Goal: Information Seeking & Learning: Understand process/instructions

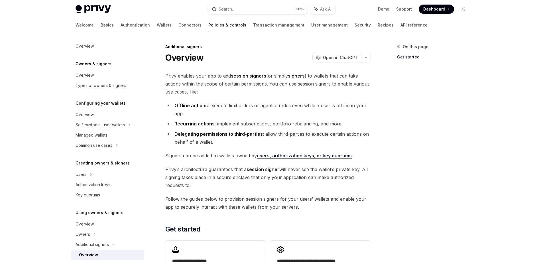
scroll to position [143, 0]
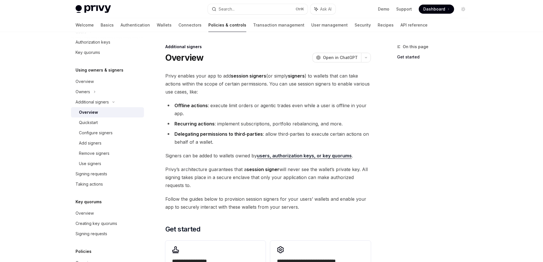
click at [134, 120] on div "Quickstart" at bounding box center [110, 122] width 62 height 7
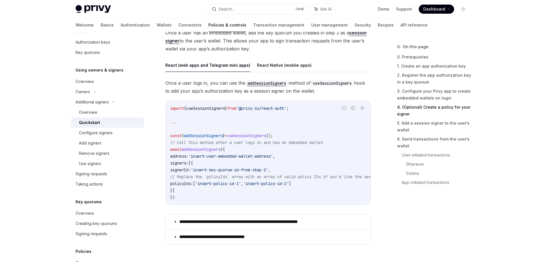
scroll to position [913, 0]
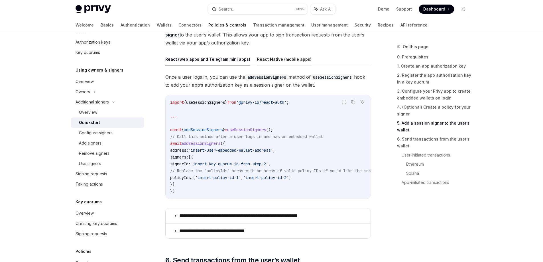
click at [276, 61] on button "React Native (mobile apps)" at bounding box center [284, 58] width 54 height 13
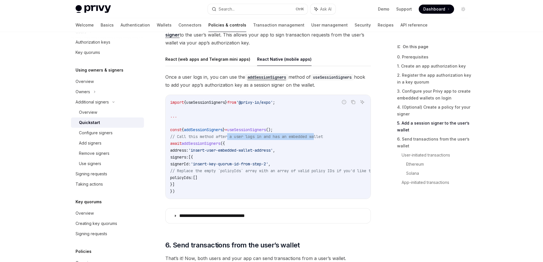
drag, startPoint x: 240, startPoint y: 135, endPoint x: 322, endPoint y: 135, distance: 82.2
click at [322, 135] on span "// Call this method after a user logs in and has an embedded wallet" at bounding box center [246, 136] width 153 height 5
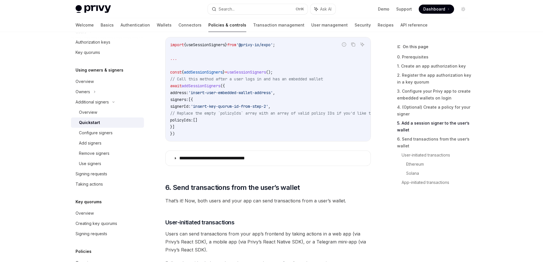
scroll to position [970, 0]
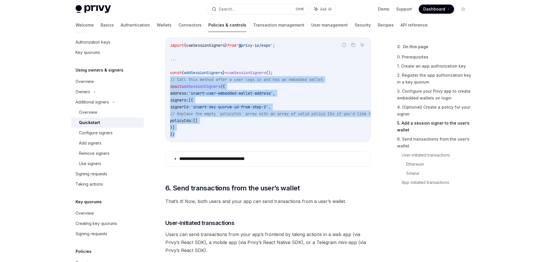
drag, startPoint x: 197, startPoint y: 137, endPoint x: 168, endPoint y: 80, distance: 64.0
click at [168, 80] on div "import { useSessionSigners } from '@privy-io/expo' ; ... const { addSessionSign…" at bounding box center [268, 90] width 205 height 104
click at [191, 106] on span "signerId:" at bounding box center [180, 106] width 21 height 5
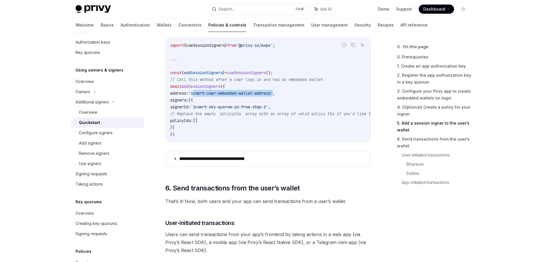
drag, startPoint x: 205, startPoint y: 92, endPoint x: 288, endPoint y: 93, distance: 82.7
click at [273, 93] on span "'insert-user-embedded-wallet-address'" at bounding box center [231, 93] width 84 height 5
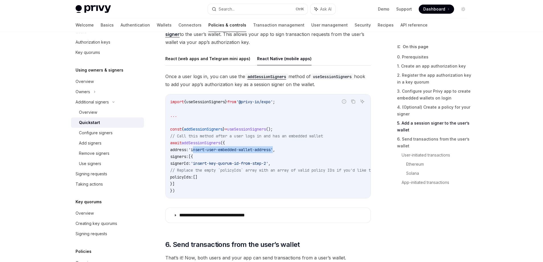
scroll to position [913, 0]
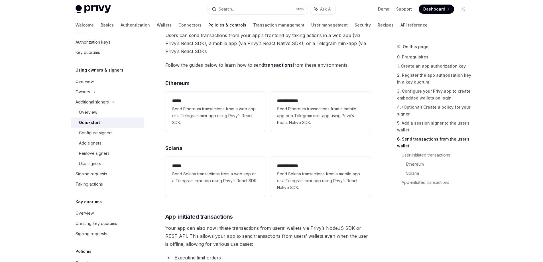
scroll to position [1170, 0]
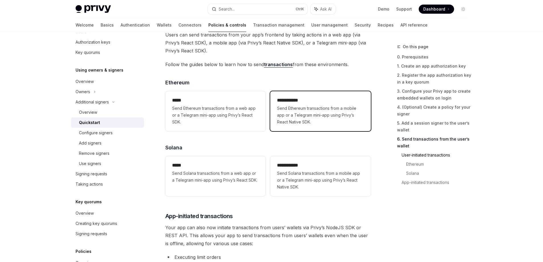
click at [337, 125] on span "Send Ethereum transactions from a mobile app or a Telegram mini-app using Privy…" at bounding box center [320, 115] width 87 height 21
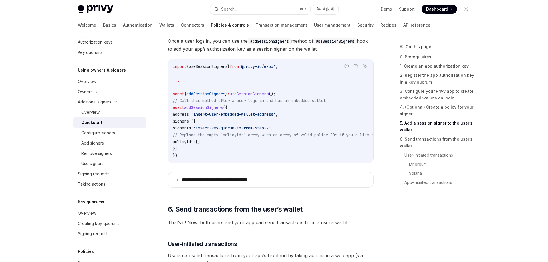
scroll to position [928, 0]
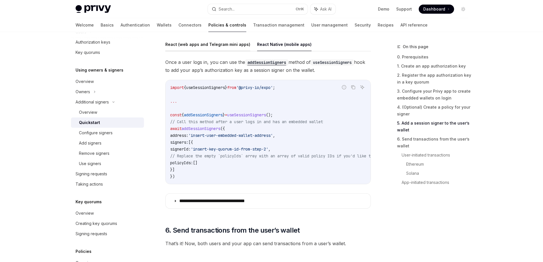
click at [208, 47] on button "React (web apps and Telegram mini apps)" at bounding box center [207, 44] width 85 height 13
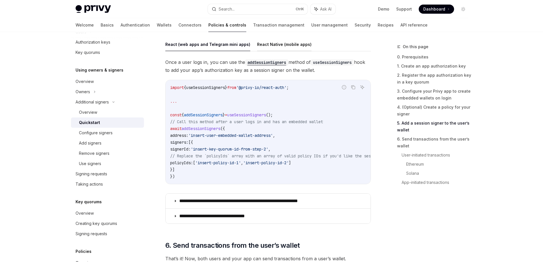
click at [288, 50] on button "React Native (mobile apps)" at bounding box center [284, 44] width 54 height 13
type textarea "*"
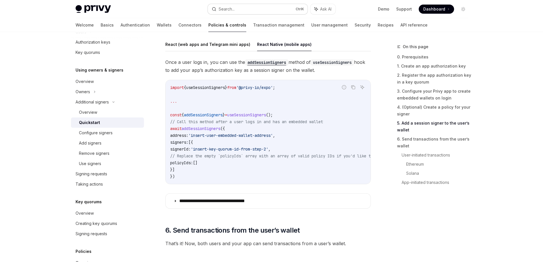
click at [238, 9] on button "Search... Ctrl K" at bounding box center [258, 9] width 100 height 10
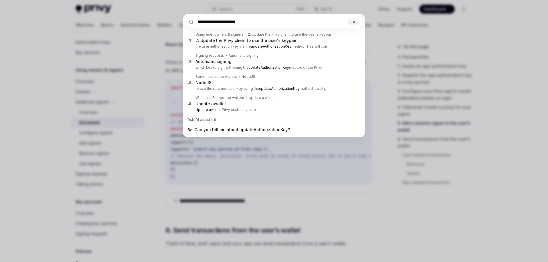
type input "**********"
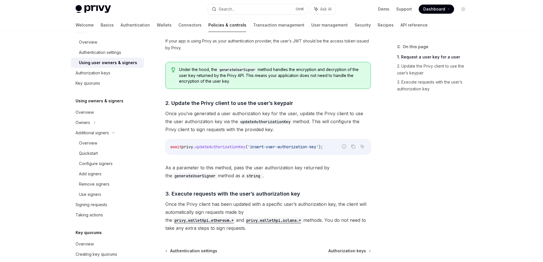
scroll to position [371, 0]
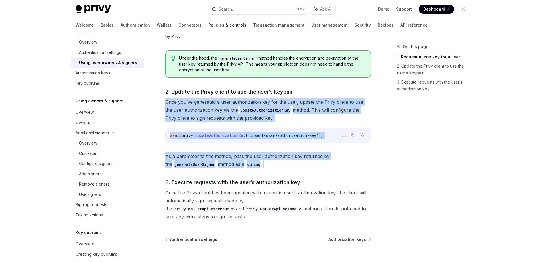
drag, startPoint x: 273, startPoint y: 166, endPoint x: 167, endPoint y: 102, distance: 123.5
click at [167, 102] on div "​ 1. Request a user key for a user To request a user key with the NodeJS SDK, u…" at bounding box center [268, 59] width 206 height 322
copy div "Once you’ve generated a user authorization key for the user, update the Privy c…"
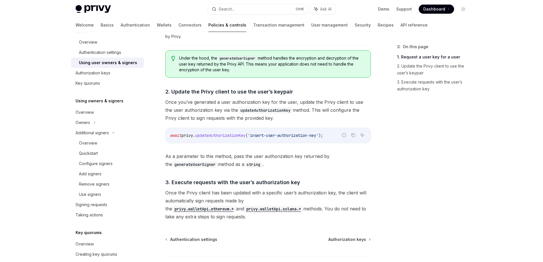
click at [421, 146] on div "On this page 1. Request a user key for a user 2. Update the Privy client to use…" at bounding box center [429, 152] width 87 height 219
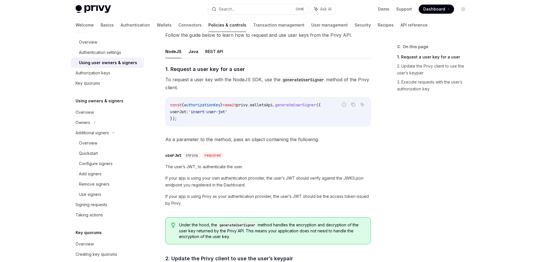
scroll to position [200, 0]
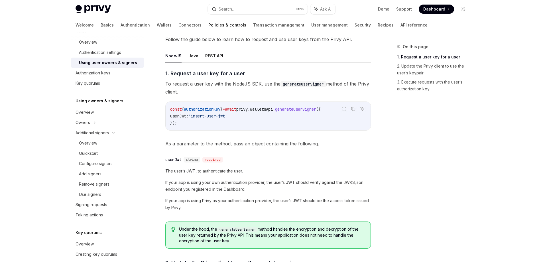
click at [316, 110] on span "generateUserSigner" at bounding box center [295, 109] width 41 height 5
copy span "generateUserSigner"
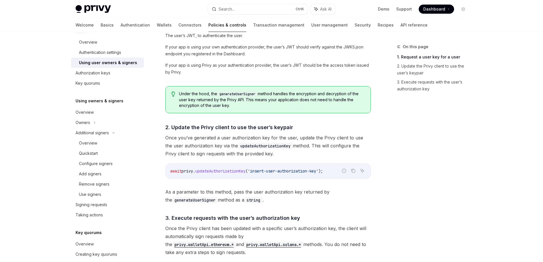
scroll to position [342, 0]
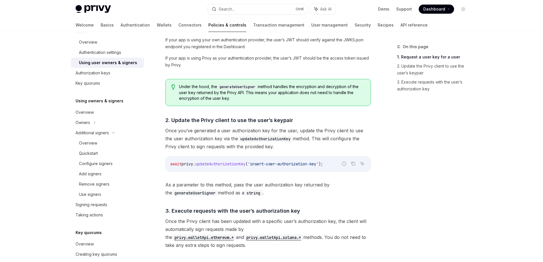
click at [291, 166] on span "'insert-user-authorization-key'" at bounding box center [283, 163] width 71 height 5
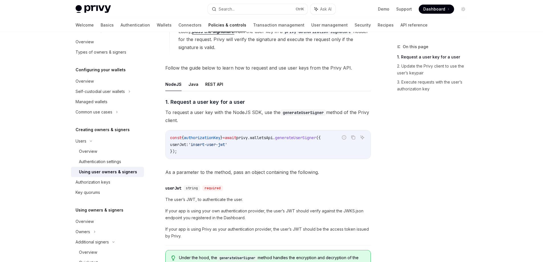
scroll to position [29, 0]
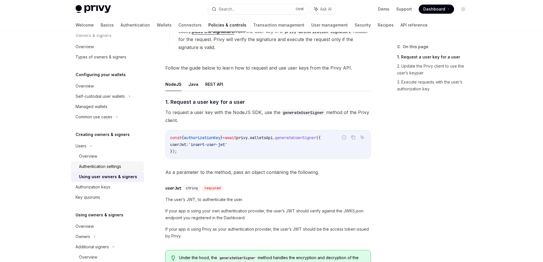
click at [118, 168] on div "Authentication settings" at bounding box center [100, 166] width 42 height 7
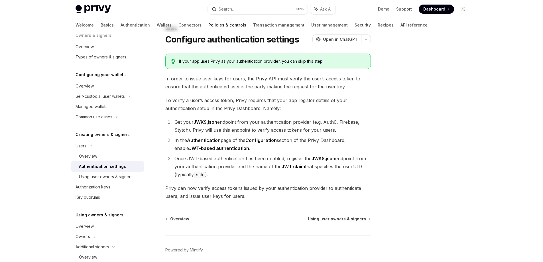
scroll to position [29, 0]
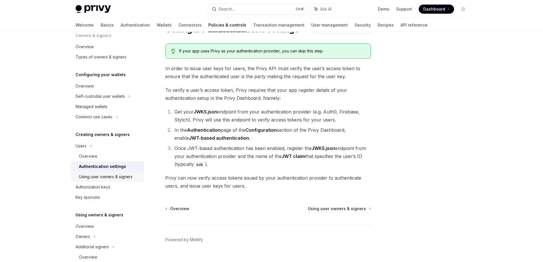
click at [124, 176] on div "Using user owners & signers" at bounding box center [106, 176] width 54 height 7
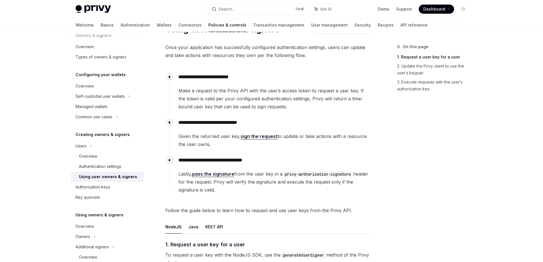
type textarea "*"
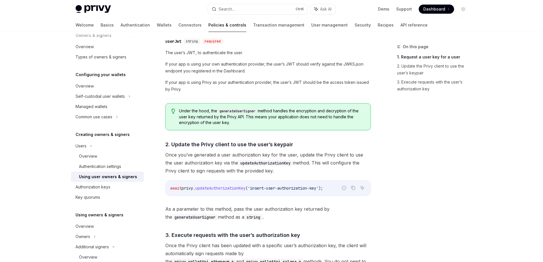
scroll to position [314, 0]
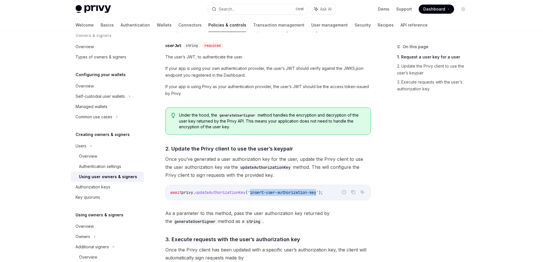
drag, startPoint x: 256, startPoint y: 191, endPoint x: 325, endPoint y: 190, distance: 68.8
click at [325, 190] on code "await privy . updateAuthorizationKey ( 'insert-user-authorization-key' );" at bounding box center [268, 192] width 196 height 7
copy span "insert-user-authorization-key"
click at [260, 7] on button "Search... Ctrl K" at bounding box center [258, 9] width 100 height 10
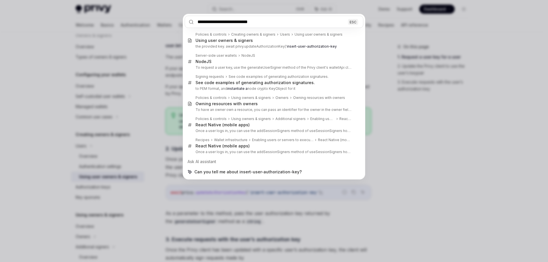
type input "**********"
click at [413, 61] on div "**********" at bounding box center [274, 131] width 548 height 262
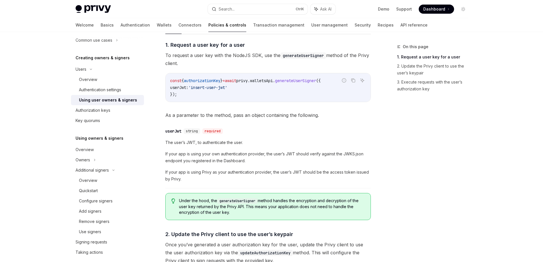
scroll to position [143, 0]
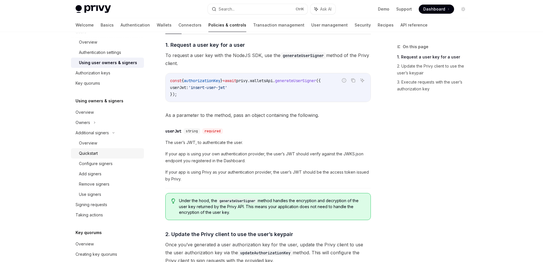
click at [96, 155] on div "Quickstart" at bounding box center [88, 153] width 19 height 7
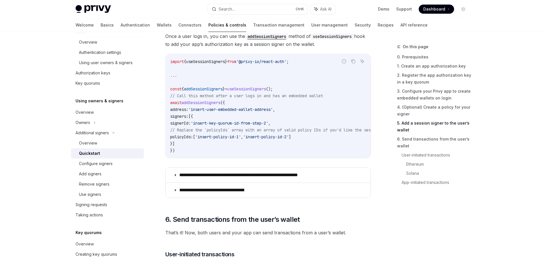
scroll to position [970, 0]
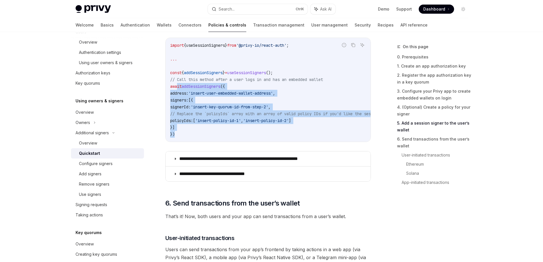
drag, startPoint x: 179, startPoint y: 86, endPoint x: 218, endPoint y: 132, distance: 60.1
click at [218, 132] on code "import { useSessionSigners } from '@privy-io/react-auth' ; ... const { addSessi…" at bounding box center [473, 90] width 607 height 96
click at [217, 132] on code "import { useSessionSigners } from '@privy-io/react-auth' ; ... const { addSessi…" at bounding box center [473, 90] width 607 height 96
drag, startPoint x: 210, startPoint y: 133, endPoint x: 166, endPoint y: 84, distance: 66.9
click at [166, 84] on div "import { useSessionSigners } from '@privy-io/react-auth' ; ... const { addSessi…" at bounding box center [268, 90] width 205 height 104
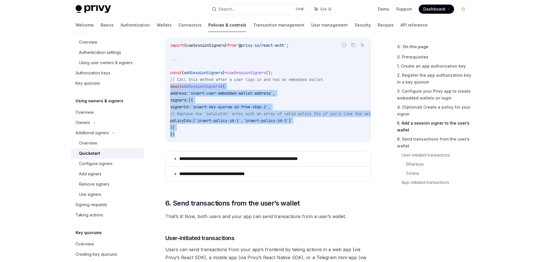
click at [193, 122] on span "policyIds:" at bounding box center [181, 120] width 23 height 5
drag, startPoint x: 205, startPoint y: 137, endPoint x: 168, endPoint y: 79, distance: 68.8
click at [168, 79] on div "import { useSessionSigners } from '@privy-io/react-auth' ; ... const { addSessi…" at bounding box center [268, 90] width 205 height 104
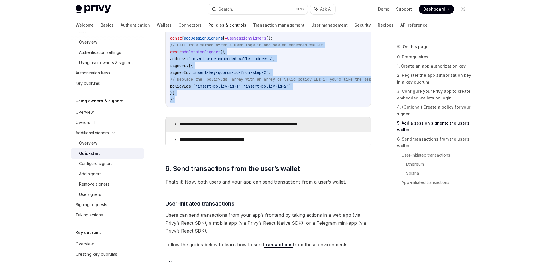
scroll to position [1055, 0]
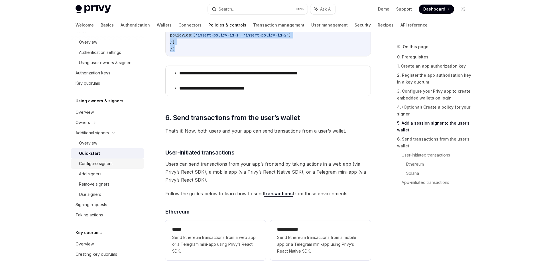
click at [109, 166] on div "Configure signers" at bounding box center [96, 163] width 34 height 7
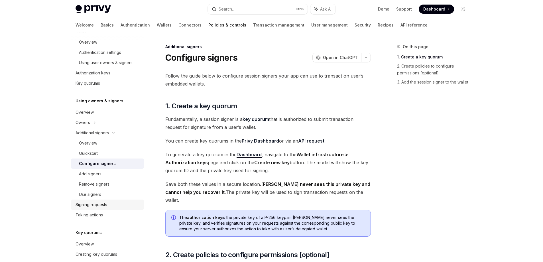
click at [96, 202] on div "Signing requests" at bounding box center [92, 204] width 32 height 7
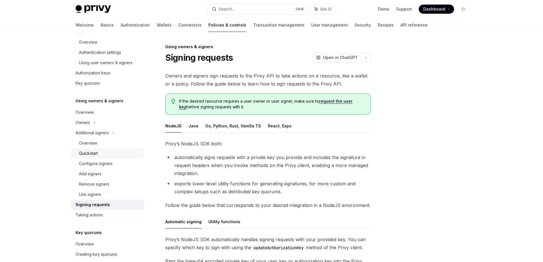
click at [90, 151] on div "Quickstart" at bounding box center [88, 153] width 19 height 7
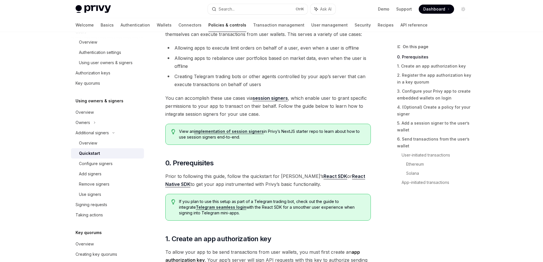
type textarea "*"
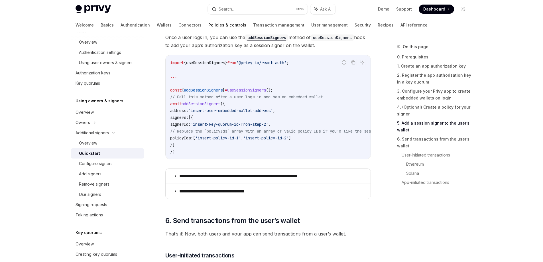
scroll to position [941, 0]
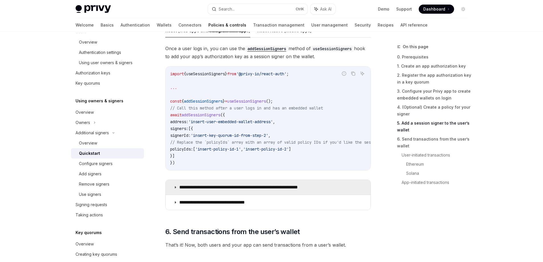
click at [173, 191] on summary "**********" at bounding box center [268, 187] width 205 height 15
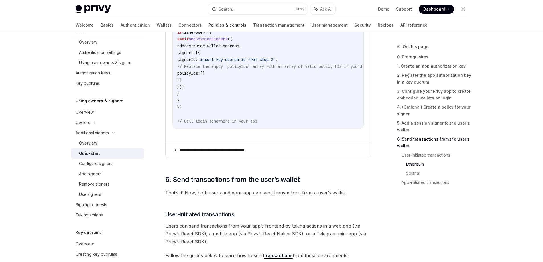
scroll to position [1284, 0]
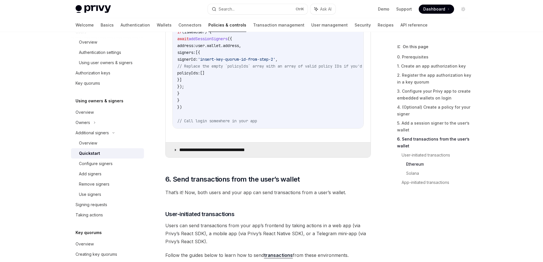
click at [174, 157] on summary "**********" at bounding box center [268, 150] width 205 height 15
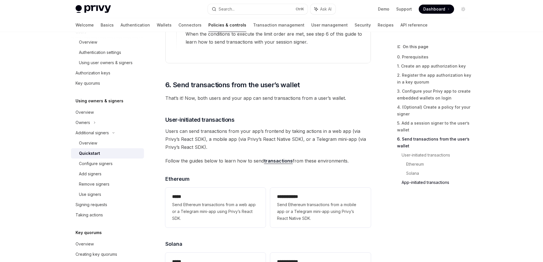
scroll to position [1597, 0]
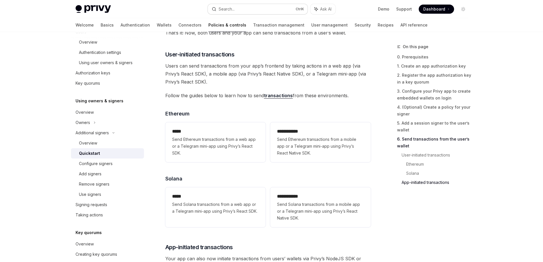
click at [239, 13] on button "Search... Ctrl K" at bounding box center [258, 9] width 100 height 10
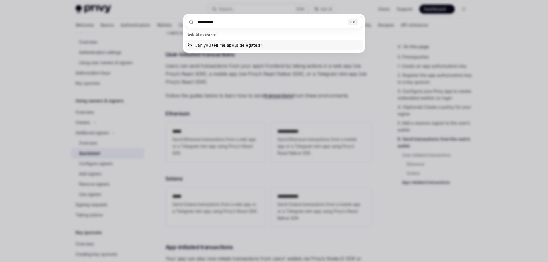
type input "*********"
type textarea "*"
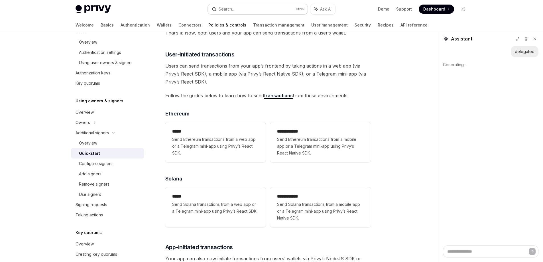
click at [239, 13] on button "Search... Ctrl K" at bounding box center [258, 9] width 100 height 10
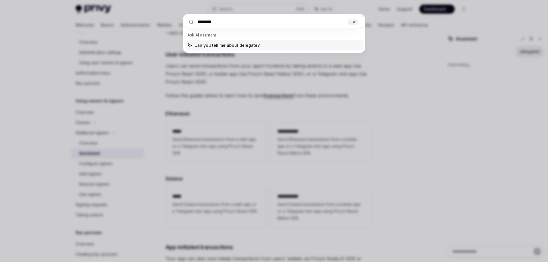
type input "*********"
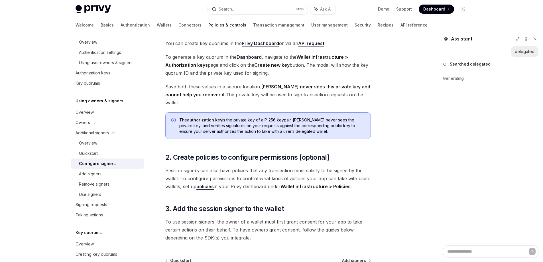
scroll to position [97, 0]
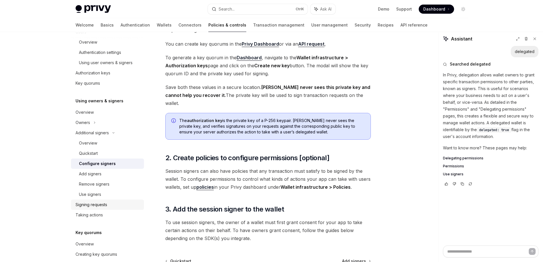
click at [96, 204] on div "Signing requests" at bounding box center [92, 204] width 32 height 7
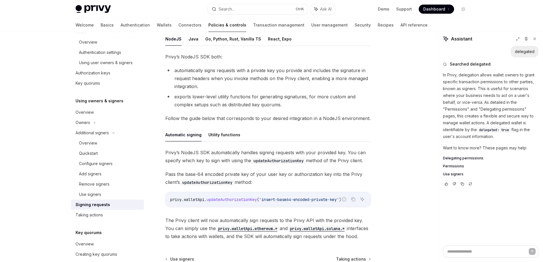
scroll to position [29, 0]
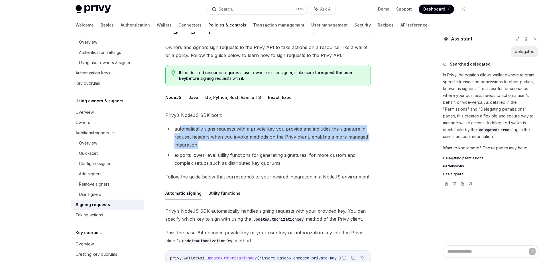
drag, startPoint x: 180, startPoint y: 129, endPoint x: 333, endPoint y: 146, distance: 154.2
click at [333, 146] on li "automatically signs requests with a private key you provide and includes the si…" at bounding box center [268, 137] width 206 height 24
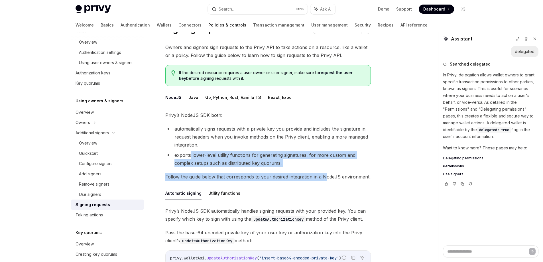
drag, startPoint x: 191, startPoint y: 156, endPoint x: 325, endPoint y: 174, distance: 135.6
click at [325, 174] on div "Privy’s NodeJS SDK both: automatically signs requests with a private key you pr…" at bounding box center [268, 205] width 206 height 188
click at [298, 177] on span "Follow the guide below that corresponds to your desired integration in a NodeJS…" at bounding box center [268, 177] width 206 height 8
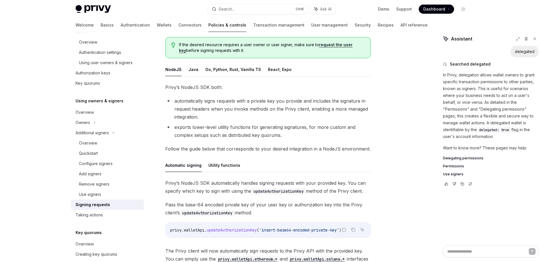
scroll to position [114, 0]
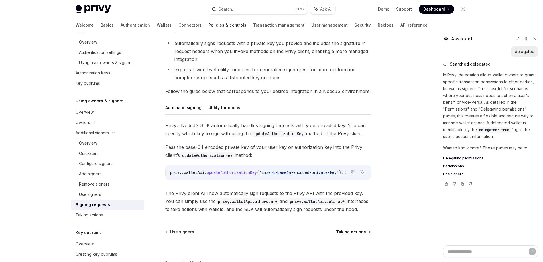
click at [349, 230] on span "Taking actions" at bounding box center [351, 232] width 30 height 6
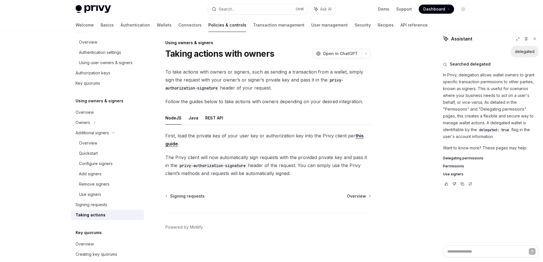
click at [360, 137] on span "First, load the private key of your user key or authorization key into the Priv…" at bounding box center [268, 140] width 206 height 16
click at [253, 25] on link "Transaction management" at bounding box center [278, 25] width 51 height 14
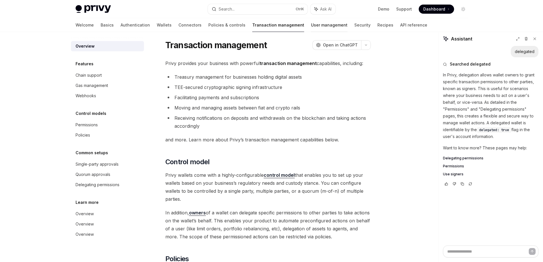
click at [311, 27] on link "User management" at bounding box center [329, 25] width 37 height 14
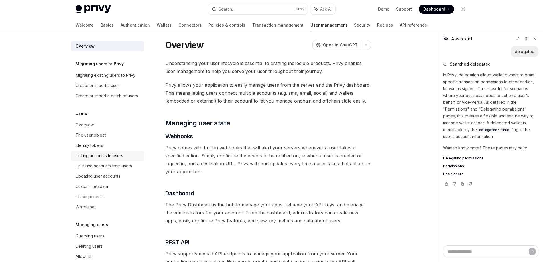
click at [115, 159] on div "Linking accounts to users" at bounding box center [100, 155] width 48 height 7
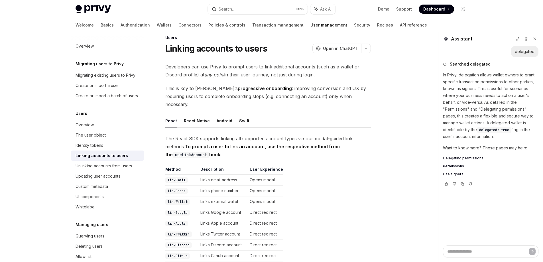
scroll to position [4, 0]
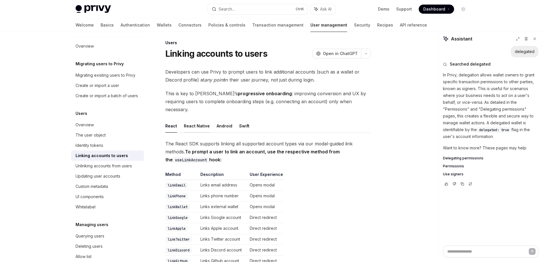
click at [196, 119] on button "React Native" at bounding box center [197, 125] width 26 height 13
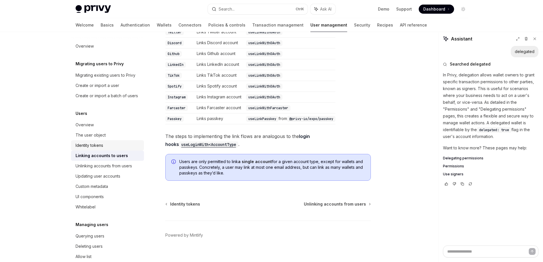
click at [93, 149] on div "Identity tokens" at bounding box center [90, 145] width 28 height 7
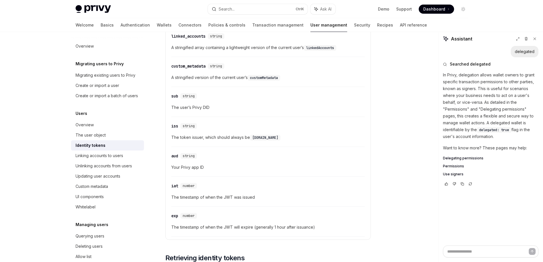
scroll to position [285, 0]
click at [157, 29] on link "Wallets" at bounding box center [164, 25] width 15 height 14
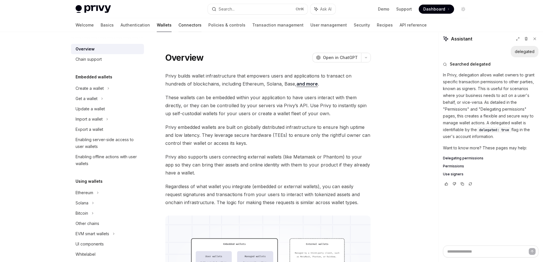
click at [179, 28] on link "Connectors" at bounding box center [190, 25] width 23 height 14
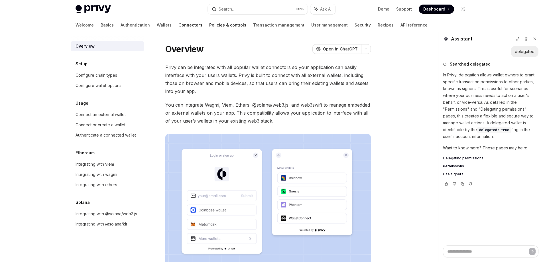
click at [209, 26] on link "Policies & controls" at bounding box center [227, 25] width 37 height 14
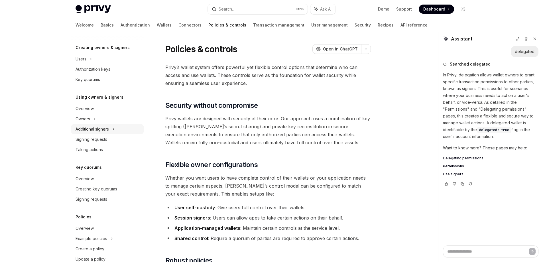
scroll to position [82, 0]
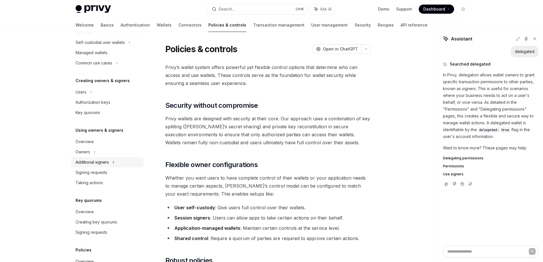
click at [100, 163] on div "Additional signers" at bounding box center [92, 162] width 33 height 7
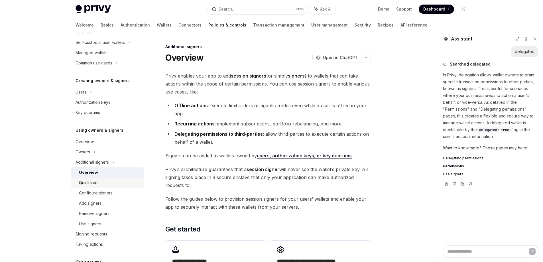
click at [94, 181] on div "Quickstart" at bounding box center [88, 182] width 19 height 7
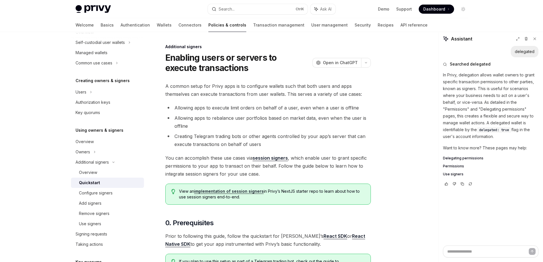
type textarea "*"
click at [233, 191] on link "implementation of session signers" at bounding box center [229, 191] width 70 height 5
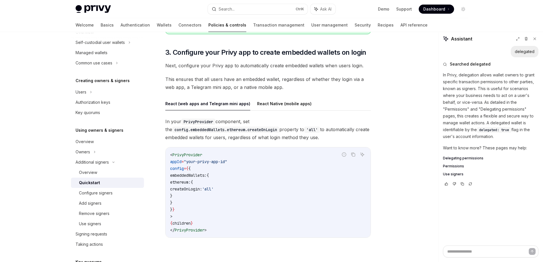
scroll to position [542, 0]
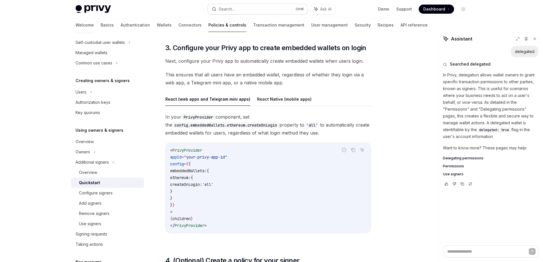
click at [242, 12] on button "Search... Ctrl K" at bounding box center [258, 9] width 100 height 10
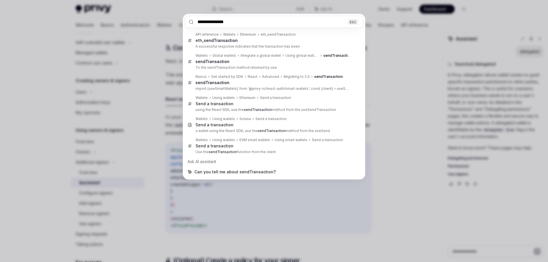
type input "**********"
click at [59, 100] on div "**********" at bounding box center [274, 131] width 548 height 262
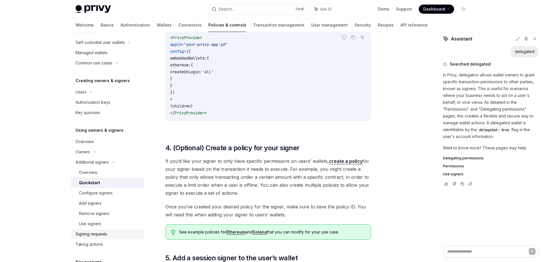
scroll to position [656, 0]
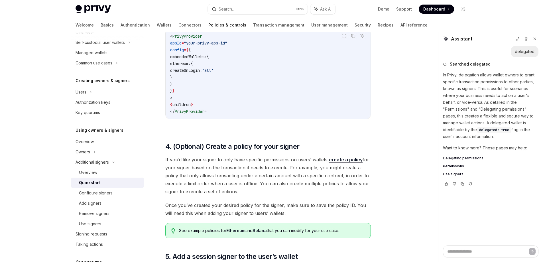
click at [59, 235] on div "Additional signers Enabling users or servers to execute transactions OpenAI Ope…" at bounding box center [214, 235] width 315 height 1697
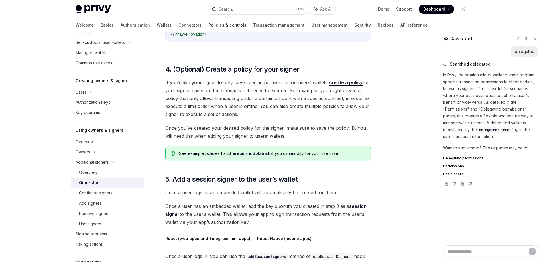
scroll to position [770, 0]
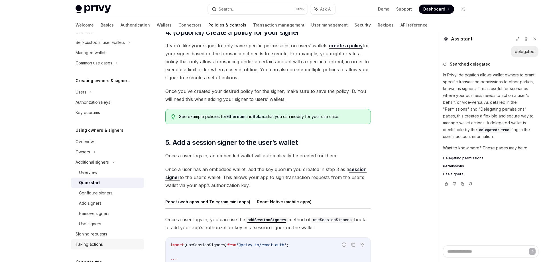
click at [82, 243] on div "Taking actions" at bounding box center [89, 244] width 27 height 7
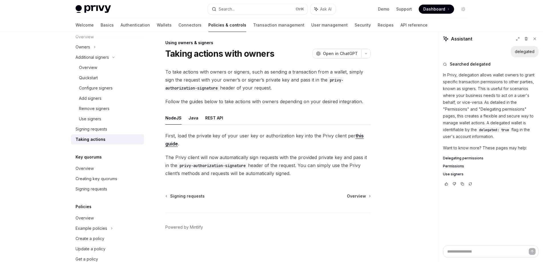
scroll to position [197, 0]
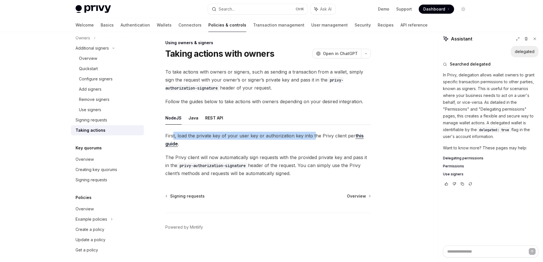
drag, startPoint x: 174, startPoint y: 136, endPoint x: 313, endPoint y: 138, distance: 138.9
click at [313, 138] on span "First, load the private key of your user key or authorization key into the Priv…" at bounding box center [268, 140] width 206 height 16
click at [217, 124] on button "REST API" at bounding box center [214, 117] width 18 height 13
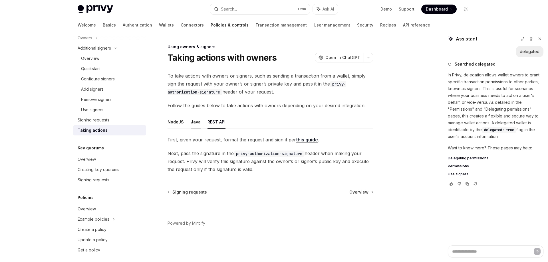
click at [198, 122] on button "Java" at bounding box center [196, 121] width 10 height 13
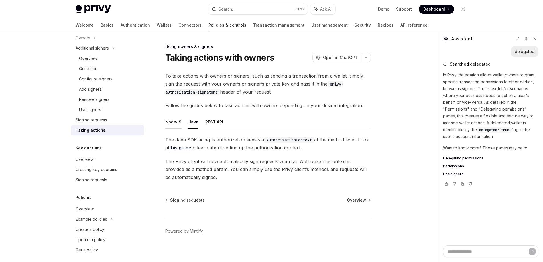
click at [179, 124] on button "NodeJS" at bounding box center [173, 121] width 16 height 13
type textarea "*"
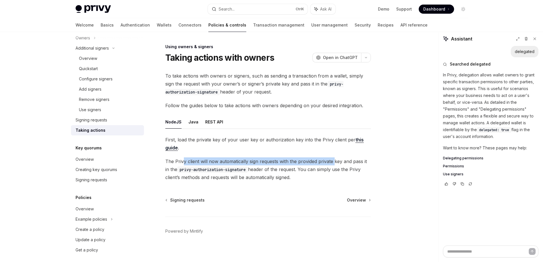
drag, startPoint x: 184, startPoint y: 161, endPoint x: 334, endPoint y: 163, distance: 149.8
click at [334, 163] on span "The Privy client will now automatically sign requests with the provided private…" at bounding box center [268, 169] width 206 height 24
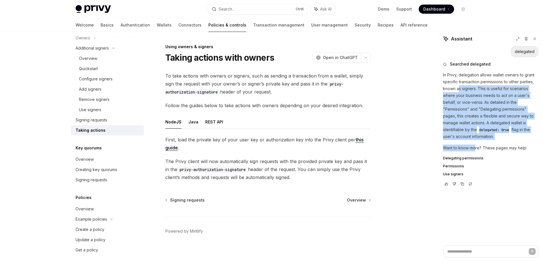
drag, startPoint x: 459, startPoint y: 89, endPoint x: 476, endPoint y: 145, distance: 58.2
click at [476, 145] on div "In Privy, delegation allows wallet owners to grant specific transaction permiss…" at bounding box center [491, 124] width 96 height 105
click at [463, 114] on p "In Privy, delegation allows wallet owners to grant specific transaction permiss…" at bounding box center [491, 106] width 96 height 68
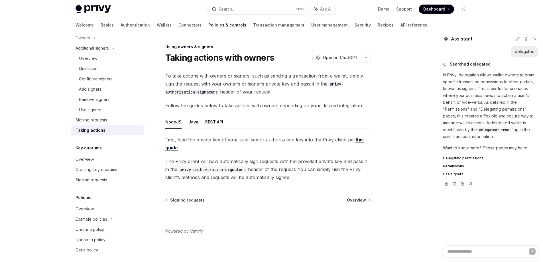
click at [245, 141] on span "First, load the private key of your user key or authorization key into the Priv…" at bounding box center [268, 144] width 206 height 16
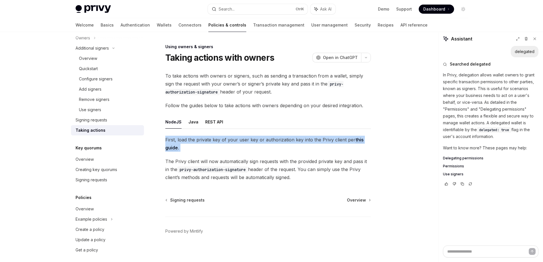
click at [245, 141] on span "First, load the private key of your user key or authorization key into the Priv…" at bounding box center [268, 144] width 206 height 16
click at [254, 141] on span "First, load the private key of your user key or authorization key into the Priv…" at bounding box center [268, 144] width 206 height 16
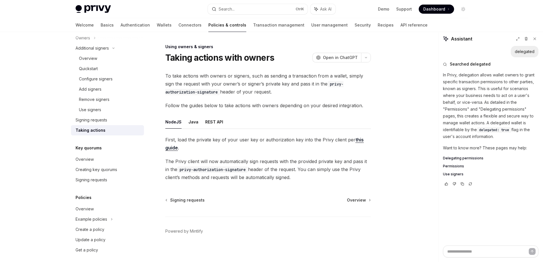
click at [447, 115] on p "In Privy, delegation allows wallet owners to grant specific transaction permiss…" at bounding box center [491, 106] width 96 height 68
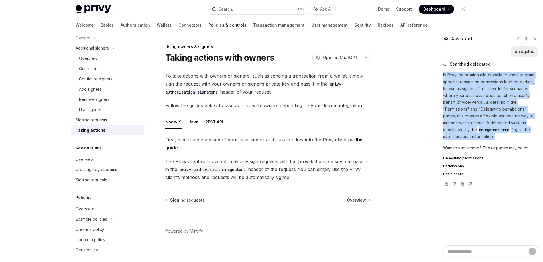
click at [447, 115] on p "In Privy, delegation allows wallet owners to grant specific transaction permiss…" at bounding box center [491, 106] width 96 height 68
copy div "In Privy, delegation allows wallet owners to grant specific transaction permiss…"
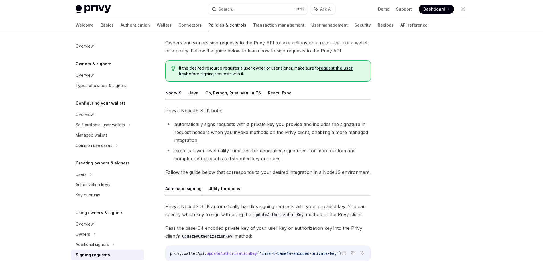
scroll to position [114, 0]
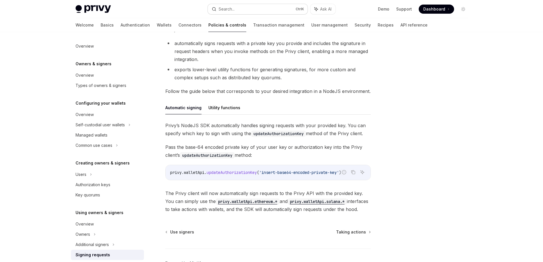
click at [242, 12] on button "Search... Ctrl K" at bounding box center [258, 9] width 100 height 10
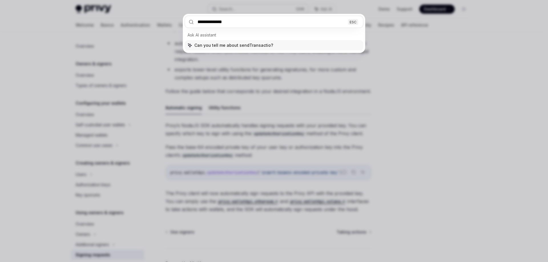
type input "**********"
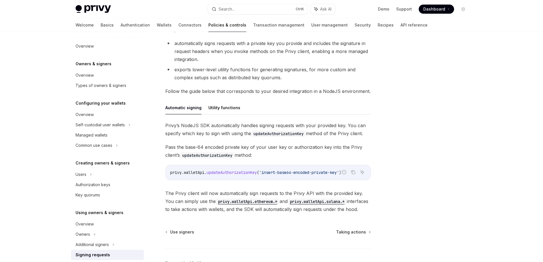
type textarea "*"
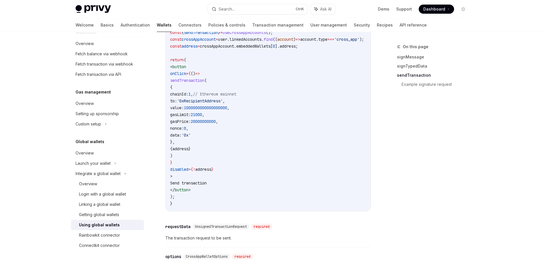
scroll to position [700, 0]
